Goal: Information Seeking & Learning: Learn about a topic

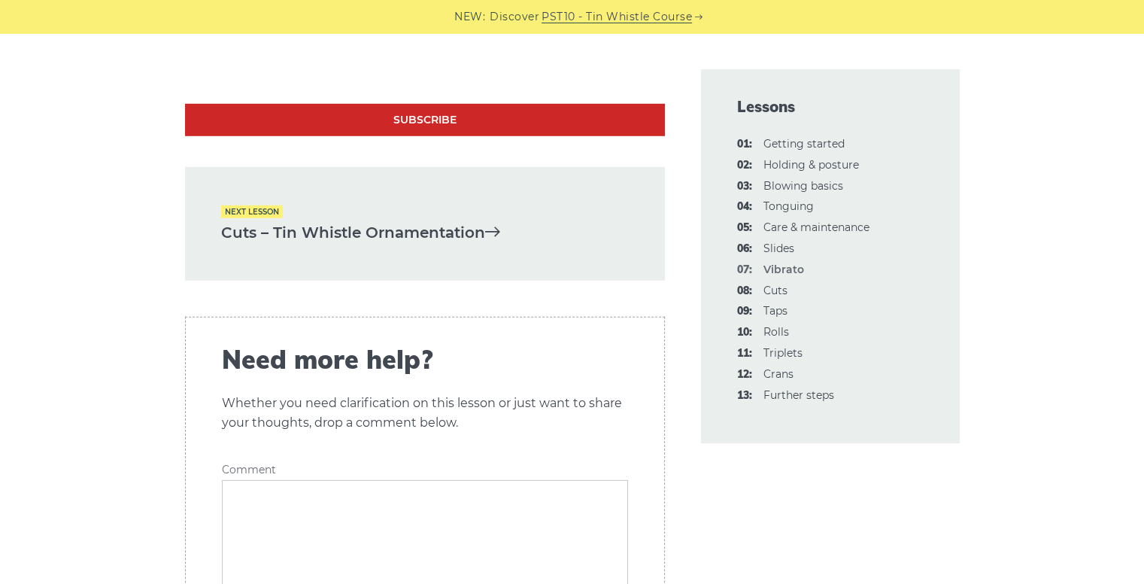
scroll to position [4463, 0]
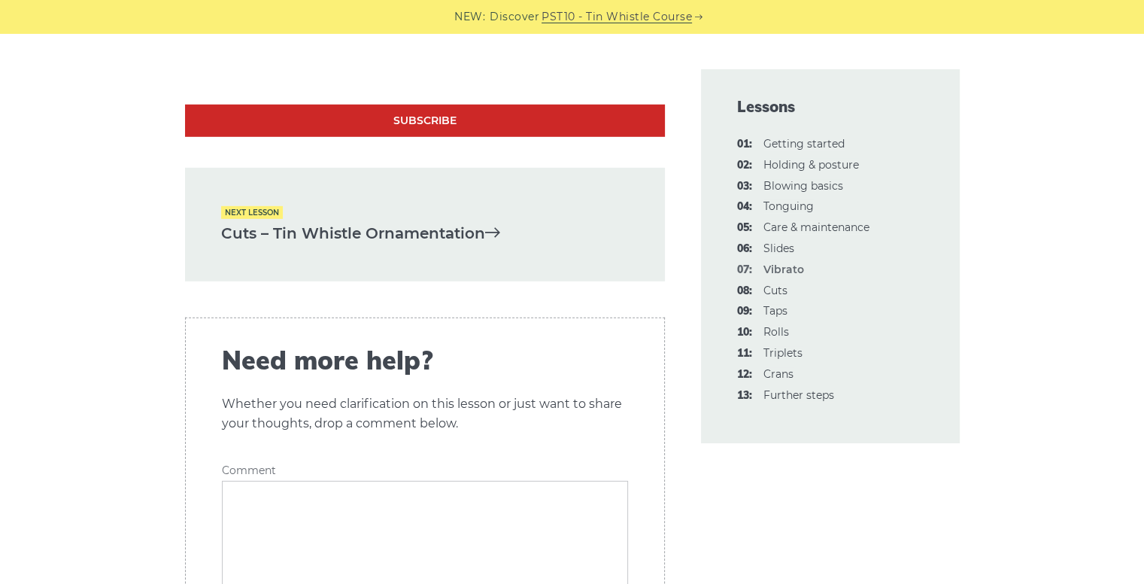
click at [298, 221] on link "Cuts – Tin Whistle Ornamentation" at bounding box center [425, 233] width 408 height 25
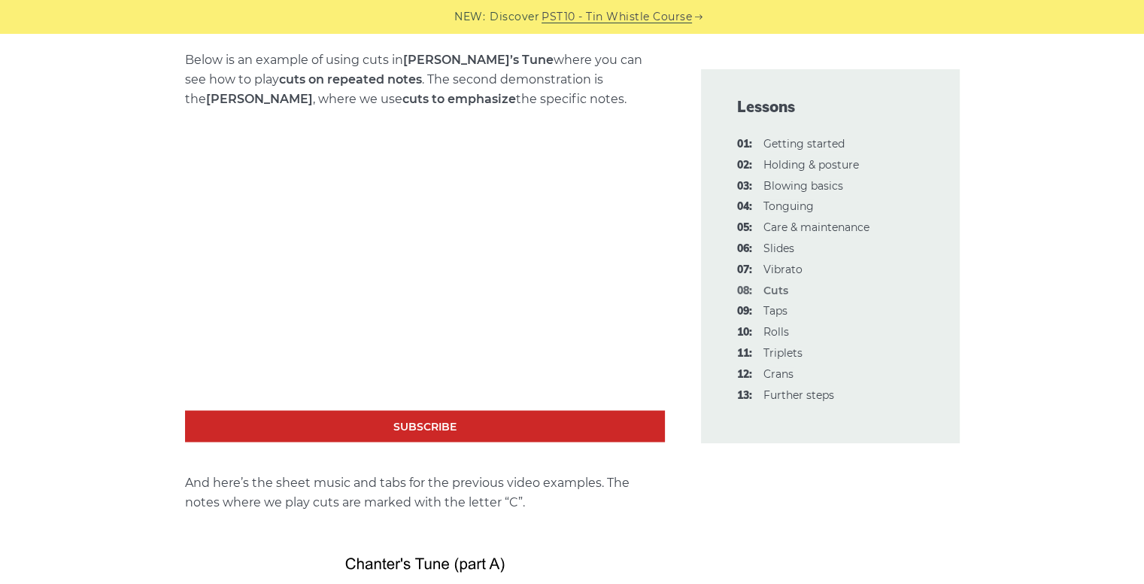
scroll to position [2431, 0]
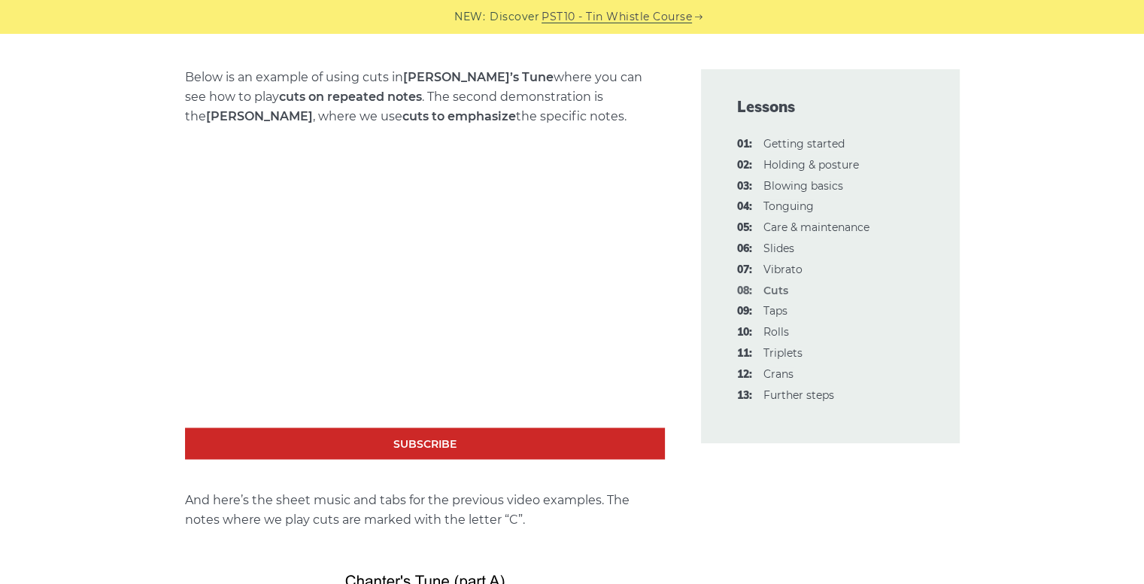
drag, startPoint x: 6, startPoint y: 310, endPoint x: 60, endPoint y: 151, distance: 167.6
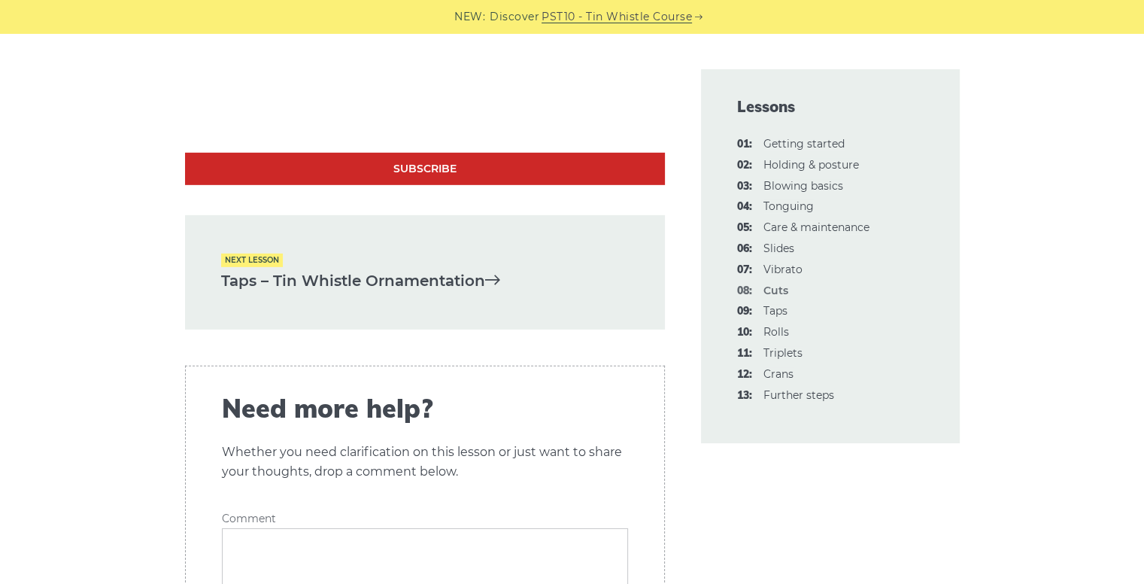
scroll to position [4637, 0]
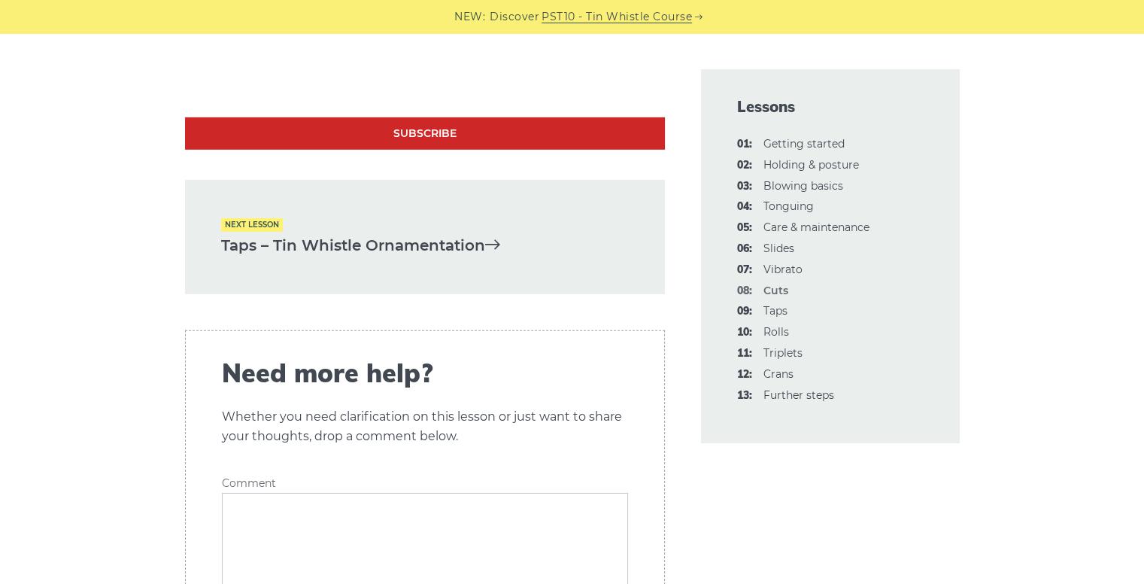
click at [368, 256] on link "Taps – Tin Whistle Ornamentation" at bounding box center [425, 245] width 408 height 25
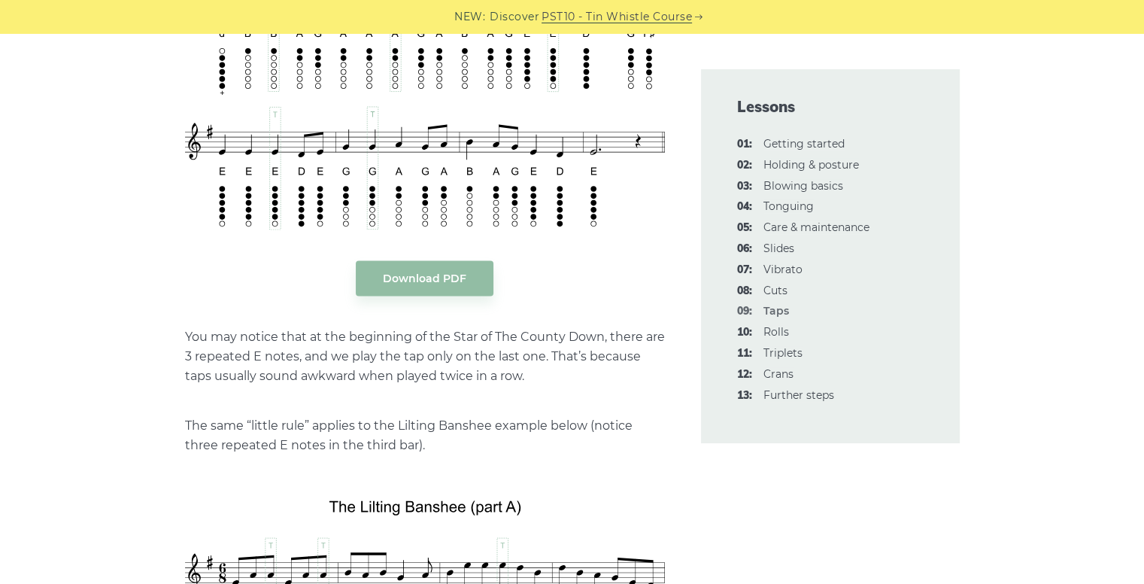
scroll to position [3070, 0]
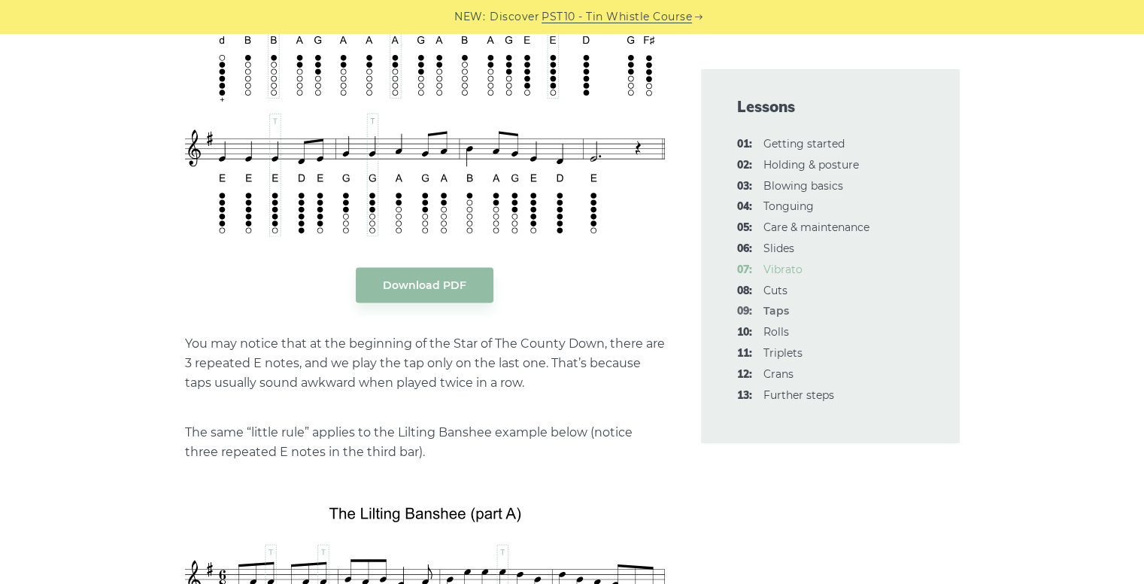
click at [780, 264] on link "07: Vibrato" at bounding box center [782, 269] width 39 height 14
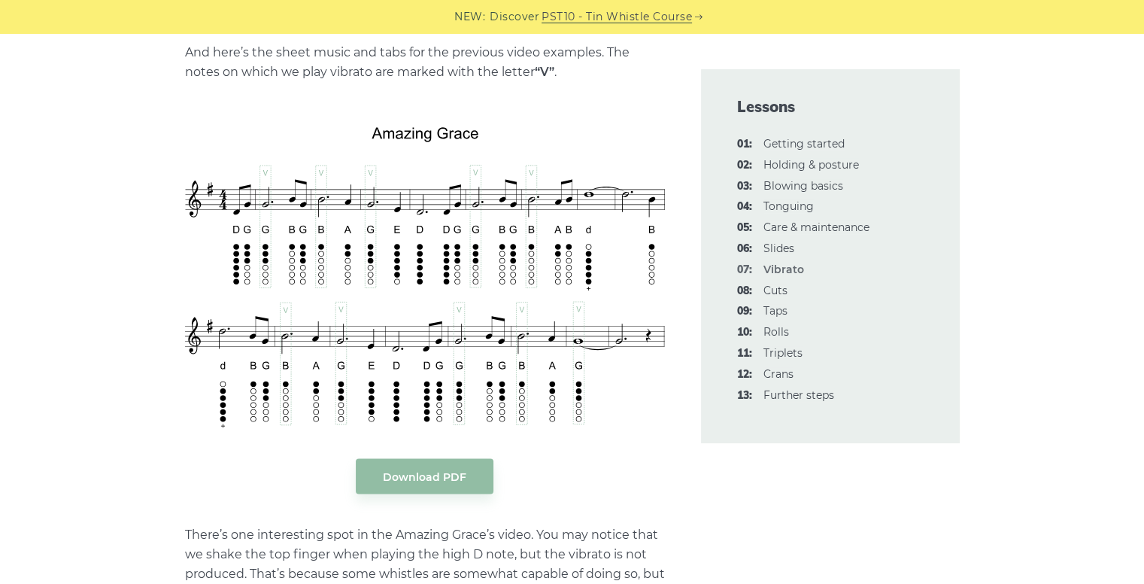
scroll to position [2909, 0]
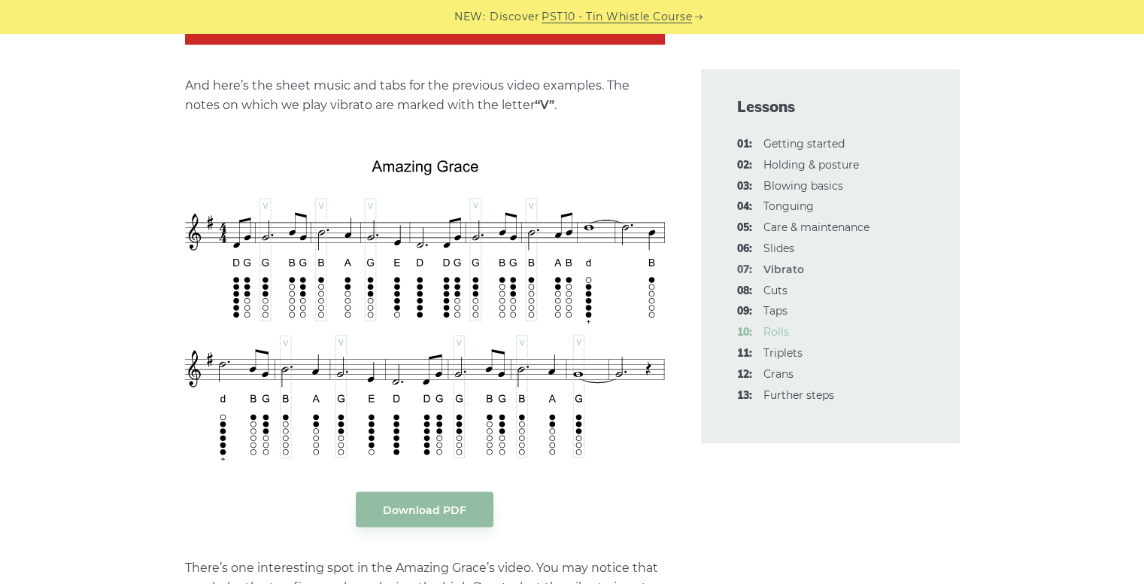
click at [782, 337] on link "10: Rolls" at bounding box center [776, 332] width 26 height 14
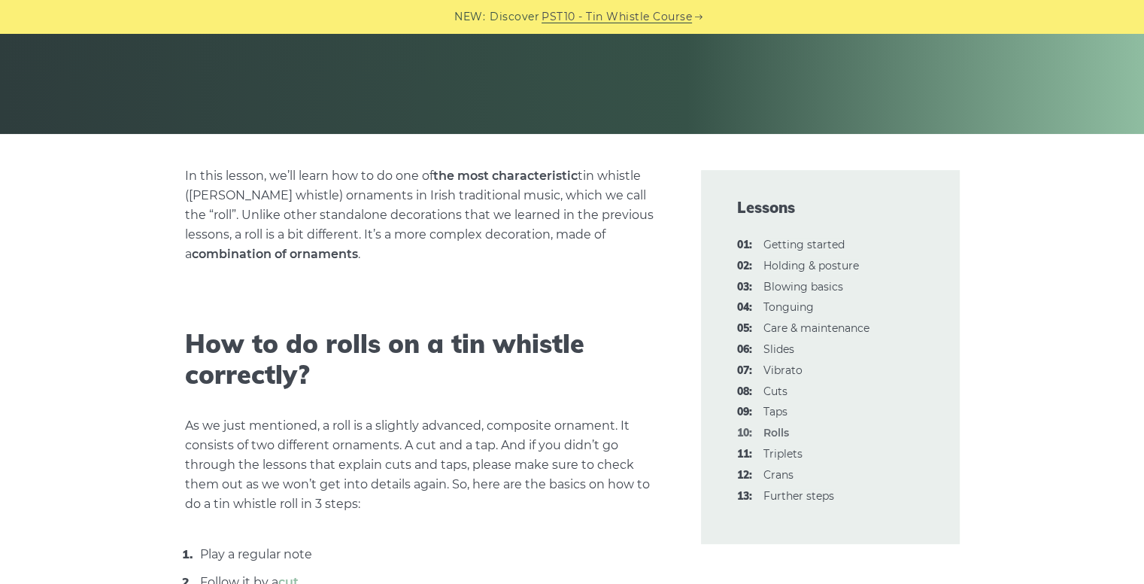
scroll to position [275, 0]
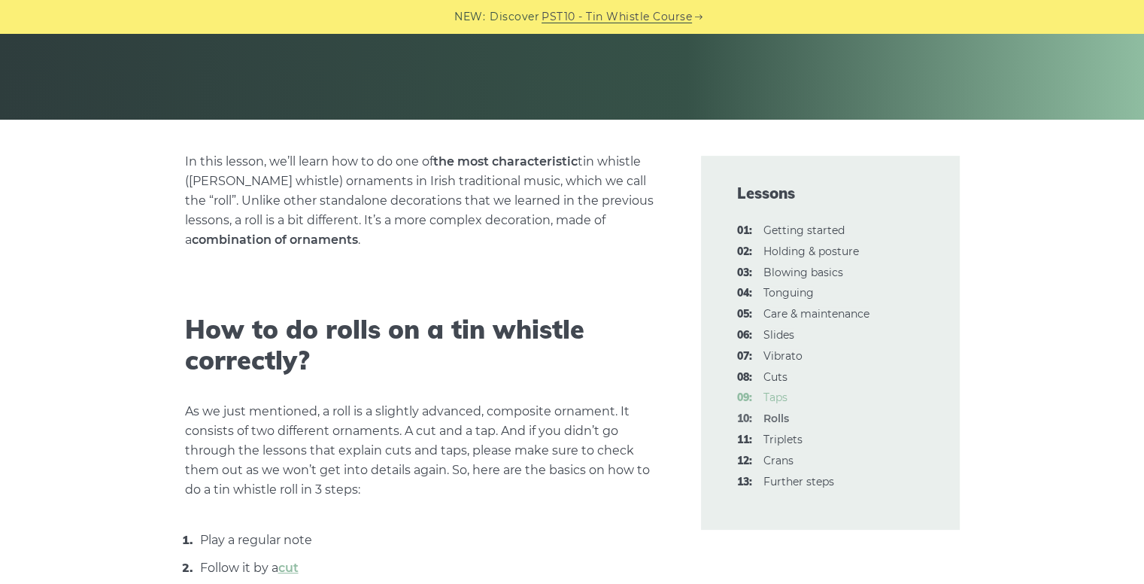
click at [772, 395] on link "09: Taps" at bounding box center [775, 397] width 24 height 14
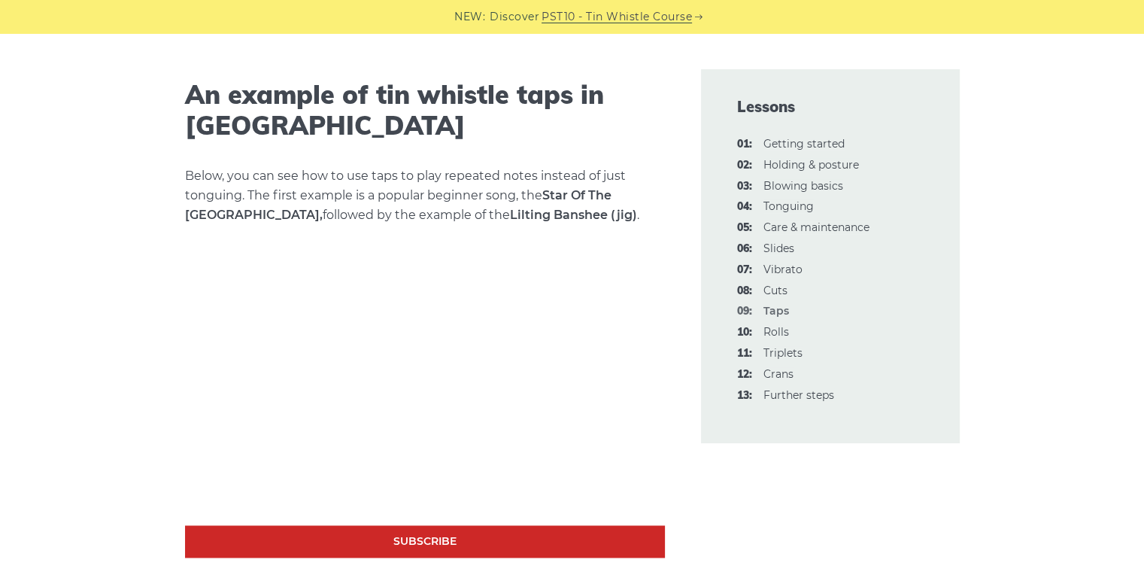
scroll to position [2257, 0]
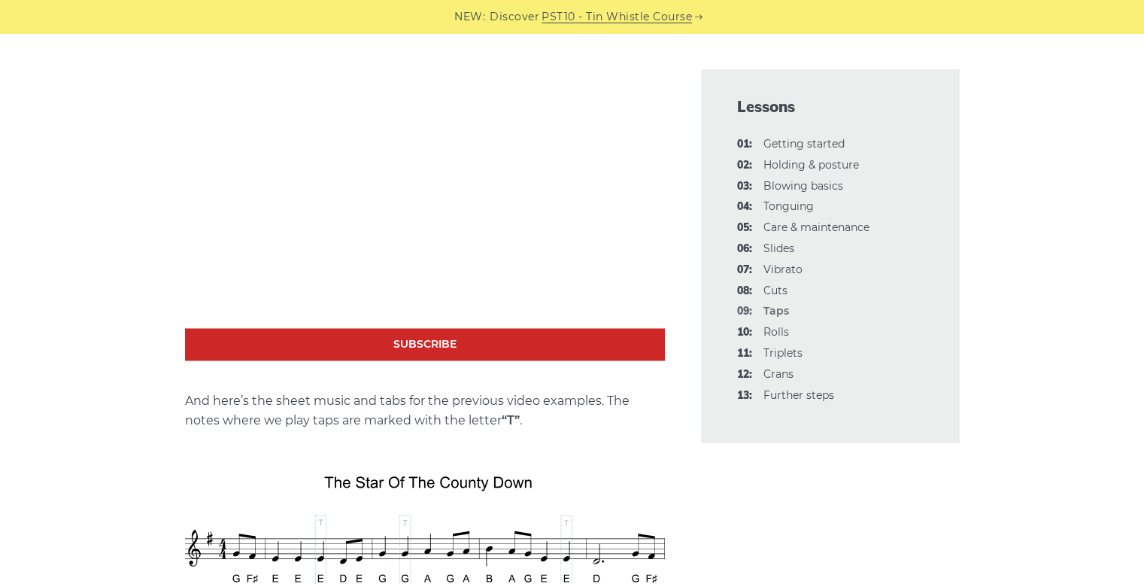
drag, startPoint x: 1154, startPoint y: 48, endPoint x: 1154, endPoint y: 248, distance: 200.0
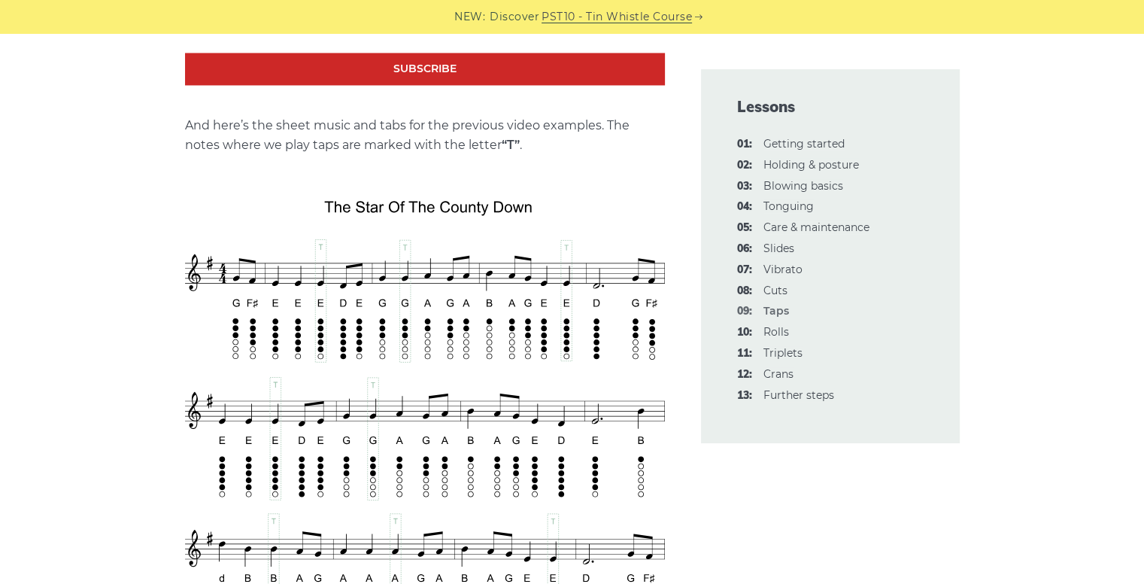
scroll to position [2533, 0]
